Goal: Register for event/course

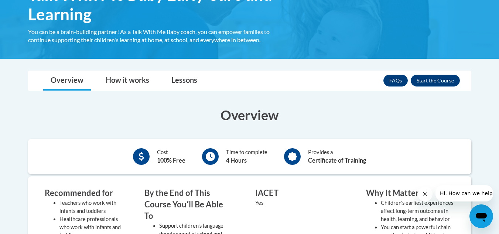
scroll to position [143, 0]
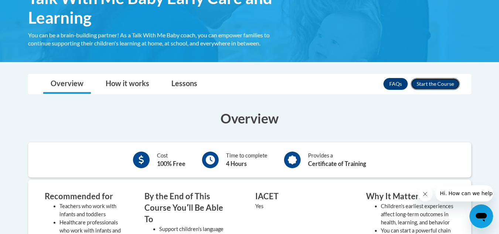
click at [429, 85] on button "Enroll" at bounding box center [435, 84] width 49 height 12
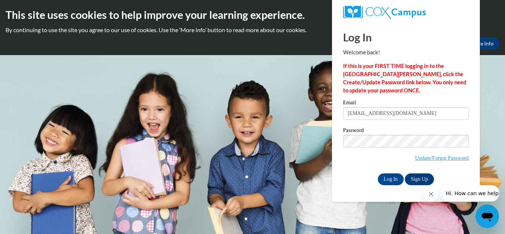
type input "soccersisterkg@gmail.com"
click at [378, 173] on input "Log In" at bounding box center [391, 179] width 26 height 12
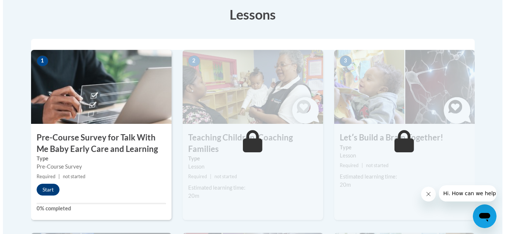
scroll to position [208, 0]
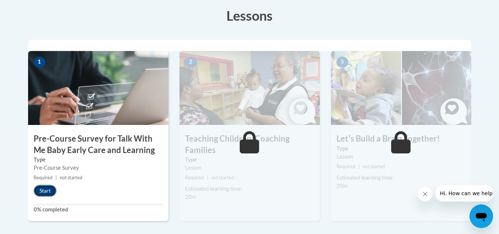
click at [44, 192] on button "Start" at bounding box center [45, 191] width 23 height 12
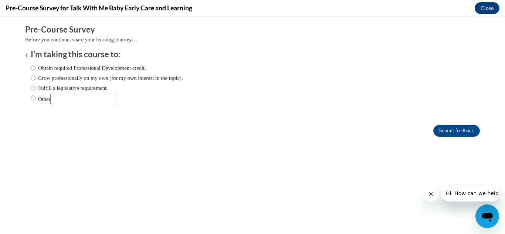
scroll to position [0, 0]
click at [31, 67] on label "Obtain required Professional Development credit." at bounding box center [88, 68] width 115 height 8
click at [31, 67] on input "Obtain required Professional Development credit." at bounding box center [33, 68] width 5 height 8
radio input "true"
click at [437, 127] on input "Submit feedback" at bounding box center [456, 131] width 47 height 12
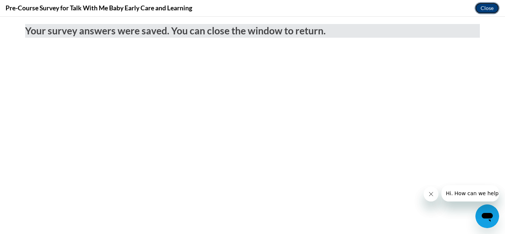
click at [488, 10] on button "Close" at bounding box center [486, 8] width 25 height 12
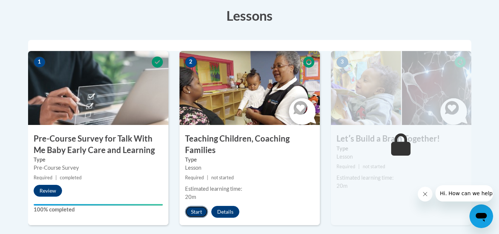
click at [190, 210] on button "Start" at bounding box center [196, 212] width 23 height 12
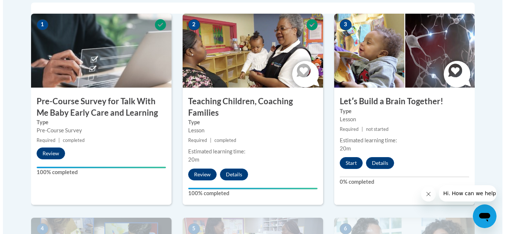
scroll to position [260, 0]
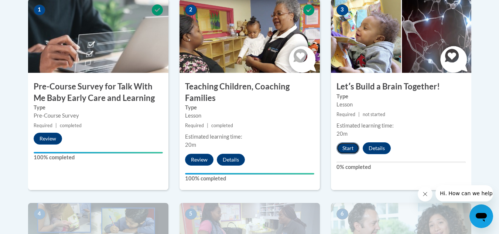
click at [345, 149] on button "Start" at bounding box center [348, 148] width 23 height 12
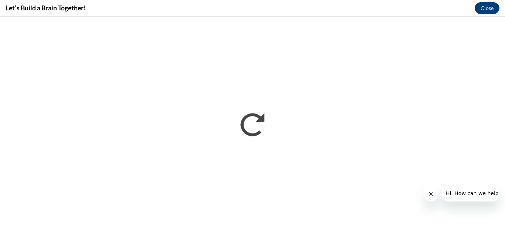
scroll to position [0, 0]
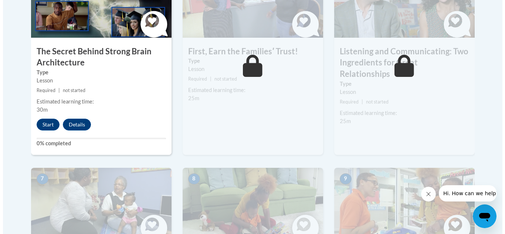
scroll to position [502, 0]
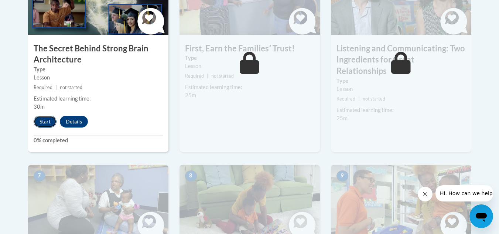
click at [47, 120] on button "Start" at bounding box center [45, 122] width 23 height 12
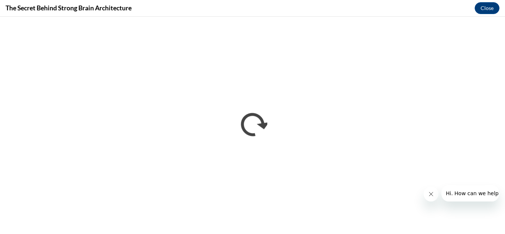
scroll to position [0, 0]
